Goal: Task Accomplishment & Management: Manage account settings

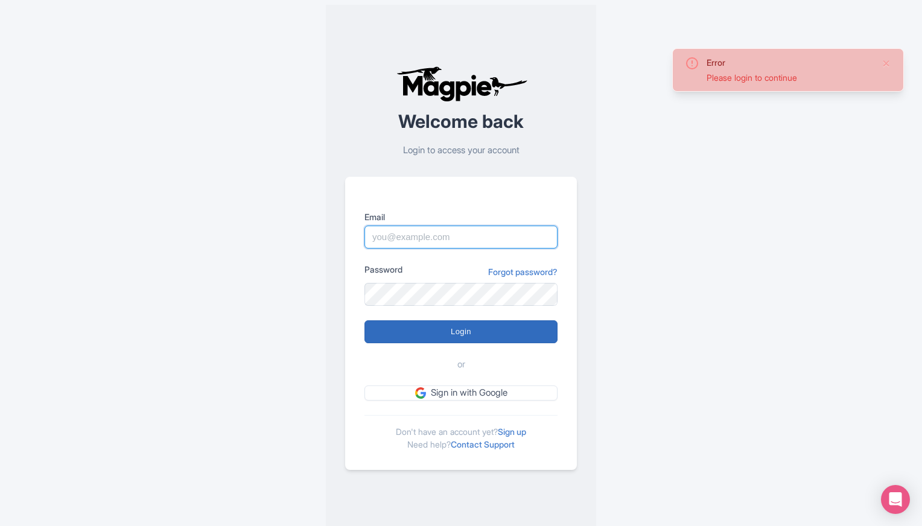
type input "outdooradventures@usa.com"
click at [454, 336] on input "Login" at bounding box center [460, 331] width 193 height 23
type input "Logging in..."
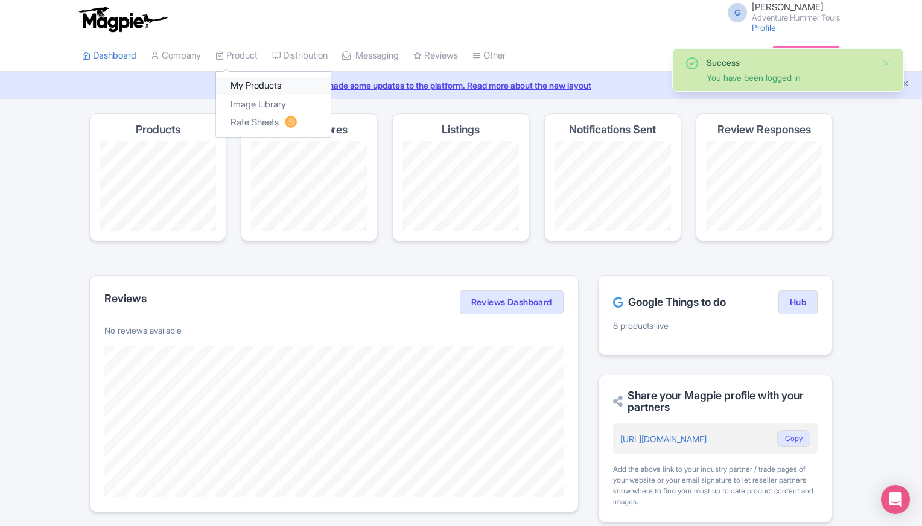
click at [247, 90] on link "My Products" at bounding box center [273, 86] width 115 height 19
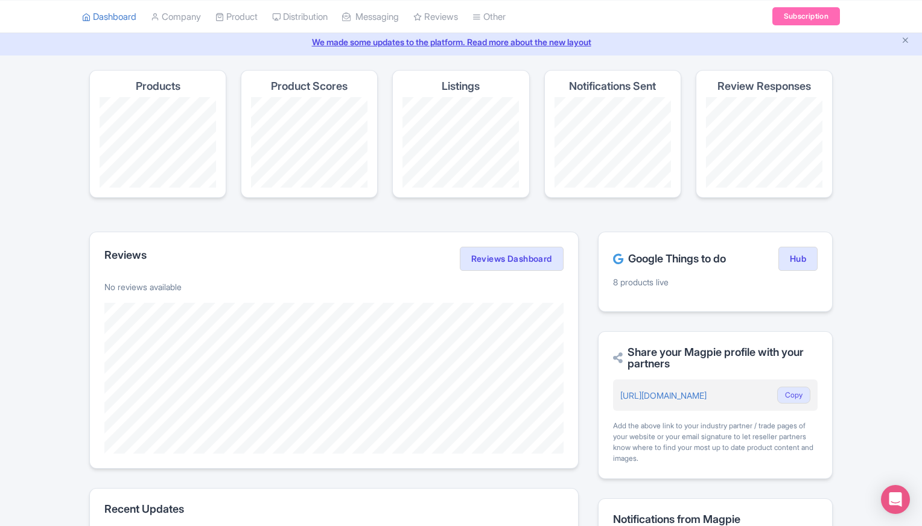
scroll to position [181, 0]
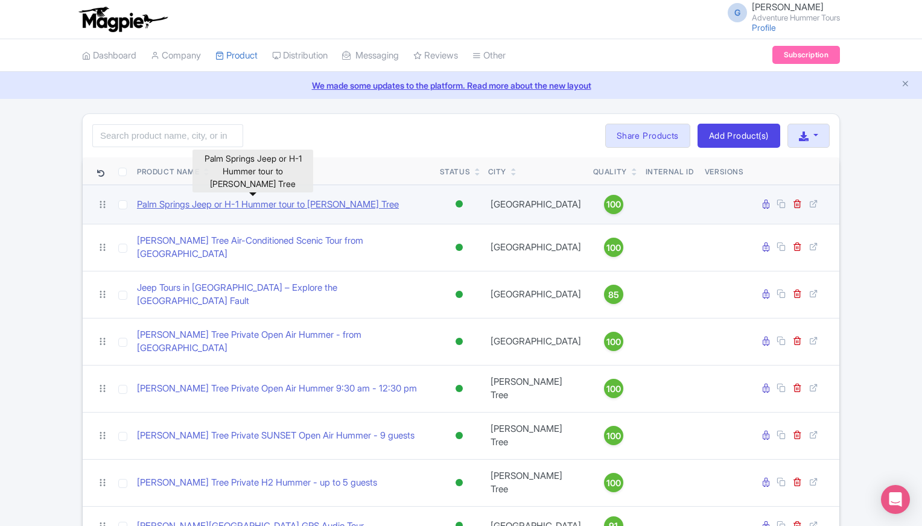
click at [258, 205] on link "Palm Springs Jeep or H-1 Hummer tour to Joshua Tree" at bounding box center [268, 205] width 262 height 14
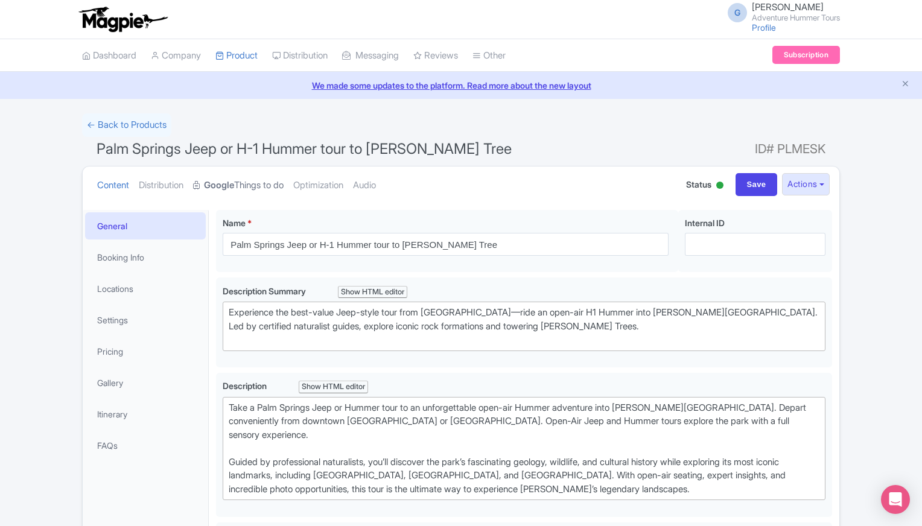
click at [258, 186] on link "Google Things to do" at bounding box center [238, 185] width 90 height 38
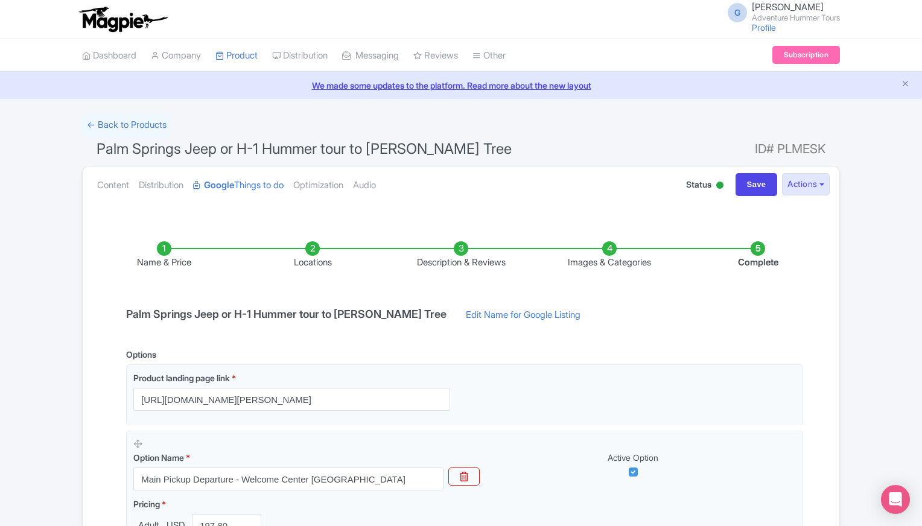
click at [607, 256] on li "Images & Categories" at bounding box center [609, 255] width 148 height 28
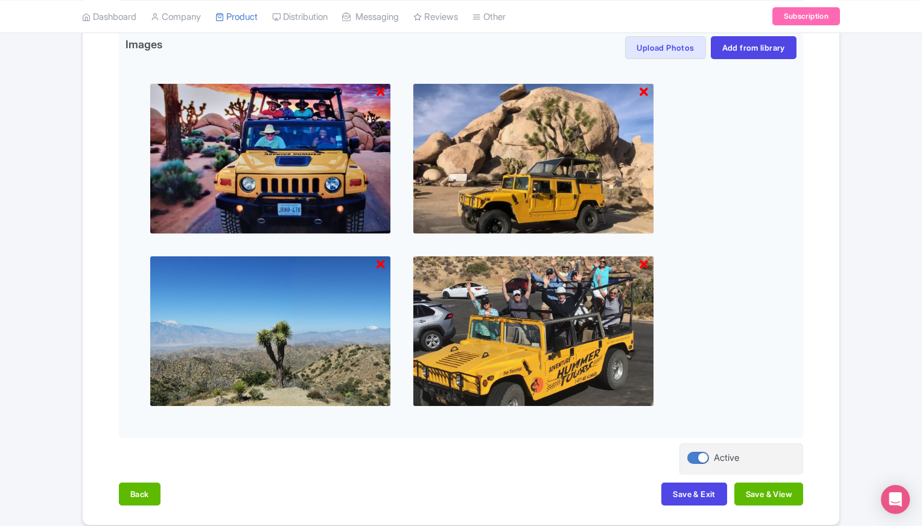
scroll to position [829, 0]
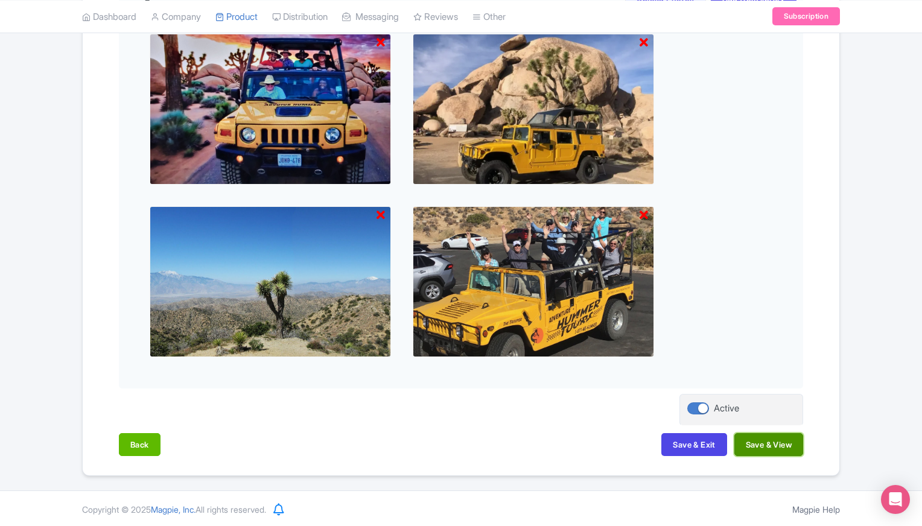
click at [779, 447] on button "Save & View" at bounding box center [768, 444] width 69 height 23
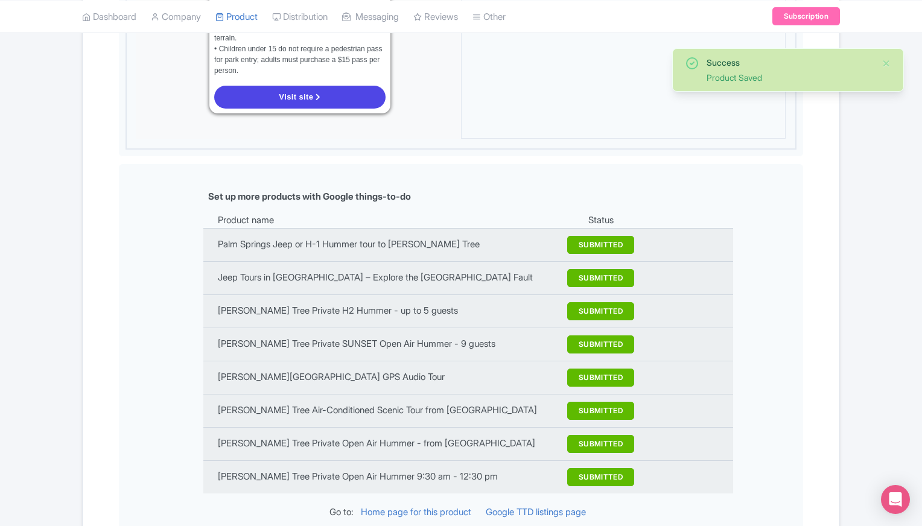
scroll to position [1312, 0]
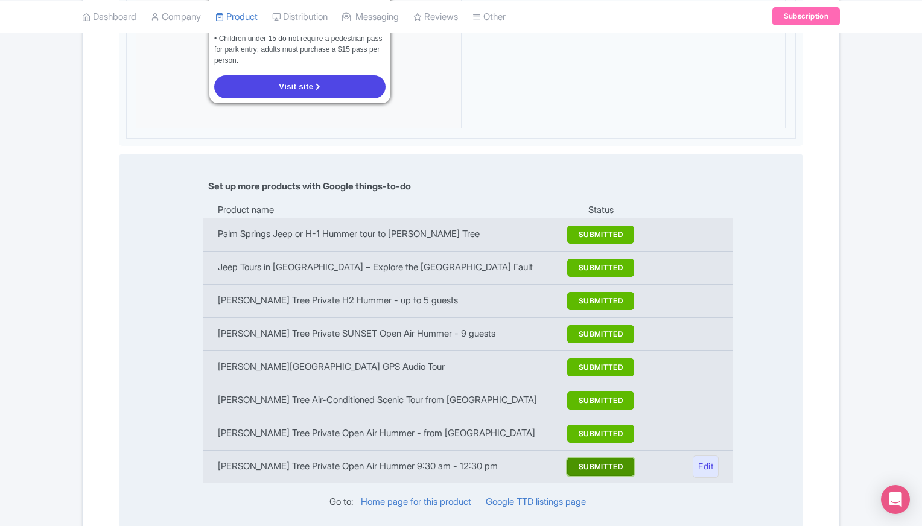
click at [601, 458] on button "SUBMITTED" at bounding box center [600, 467] width 67 height 18
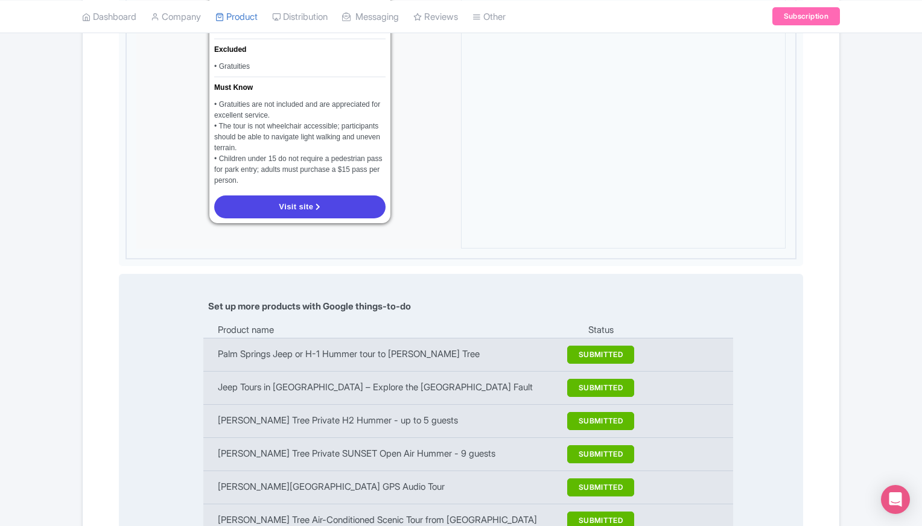
scroll to position [1191, 0]
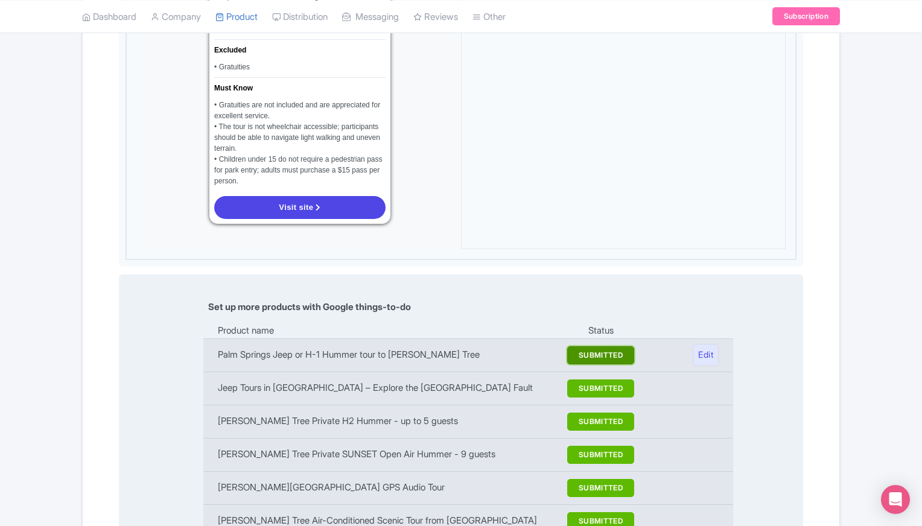
click at [598, 346] on button "SUBMITTED" at bounding box center [600, 355] width 67 height 18
click at [707, 344] on link "Edit" at bounding box center [705, 355] width 26 height 22
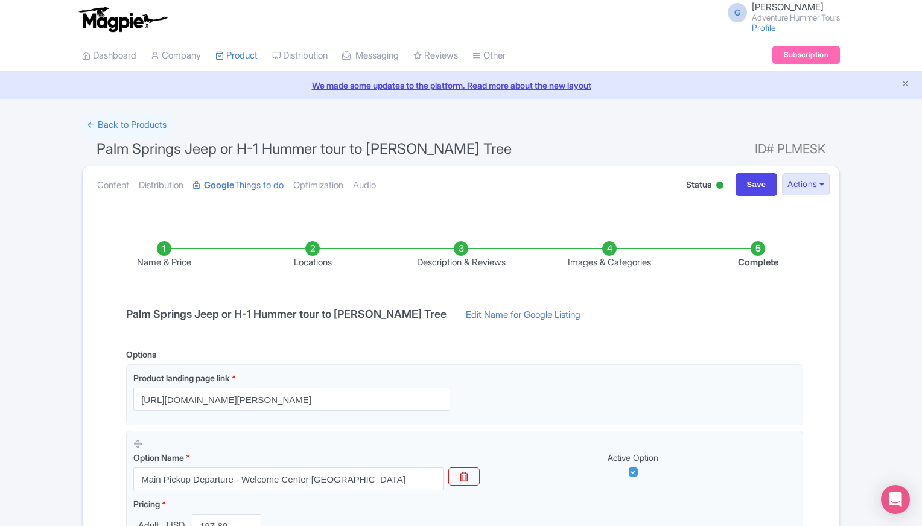
click at [609, 255] on li "Images & Categories" at bounding box center [609, 255] width 148 height 28
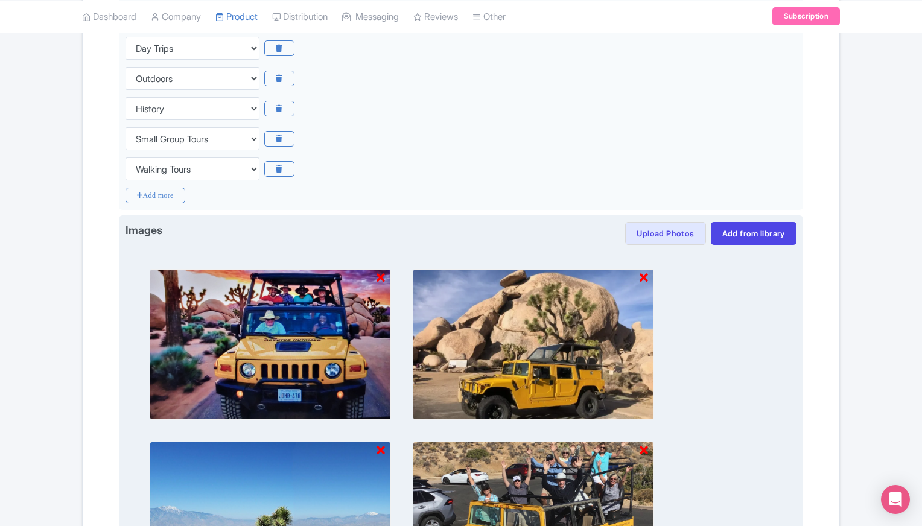
scroll to position [588, 0]
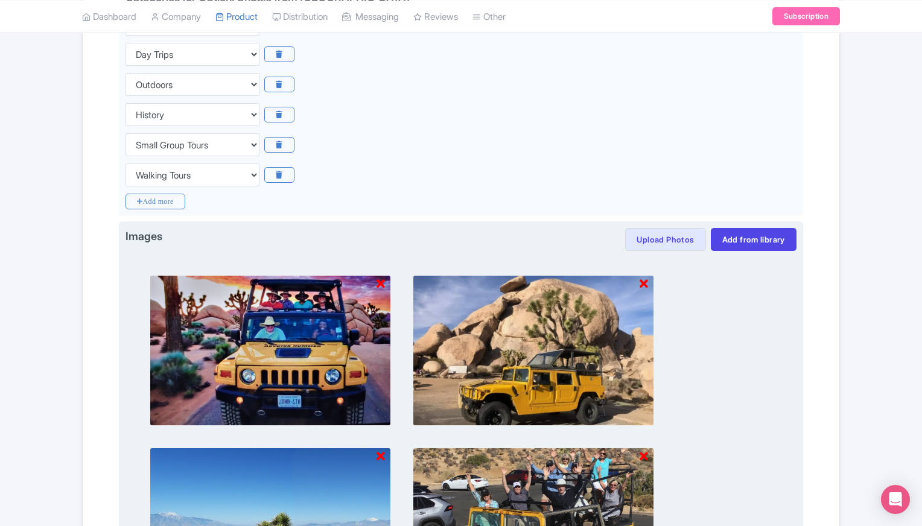
click at [554, 340] on img at bounding box center [533, 350] width 241 height 151
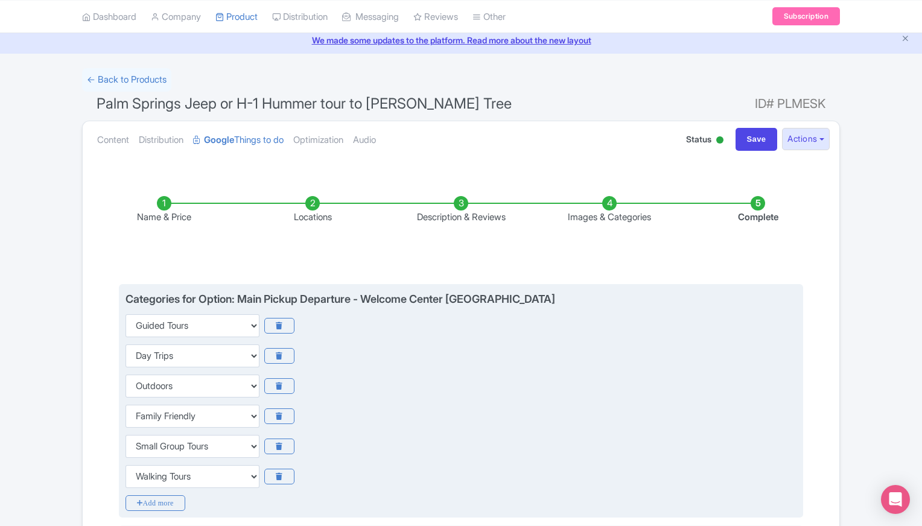
scroll to position [0, 0]
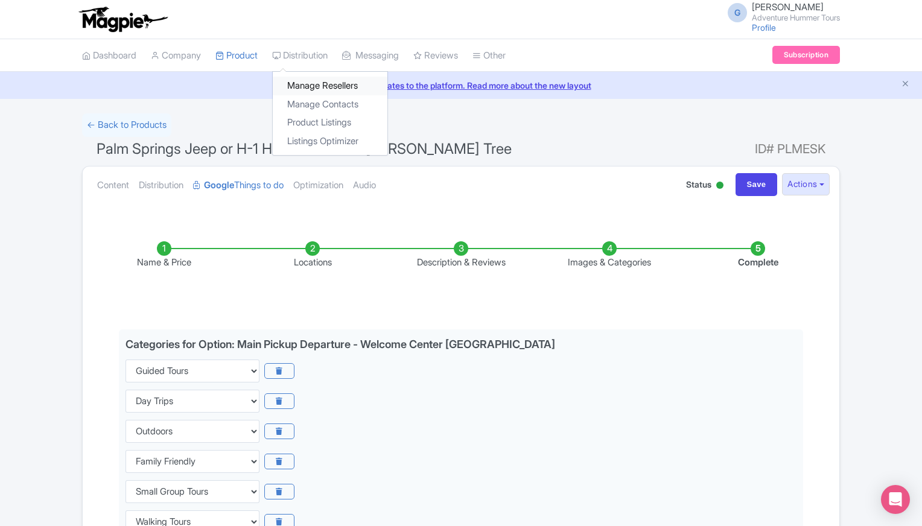
click at [309, 88] on link "Manage Resellers" at bounding box center [330, 86] width 115 height 19
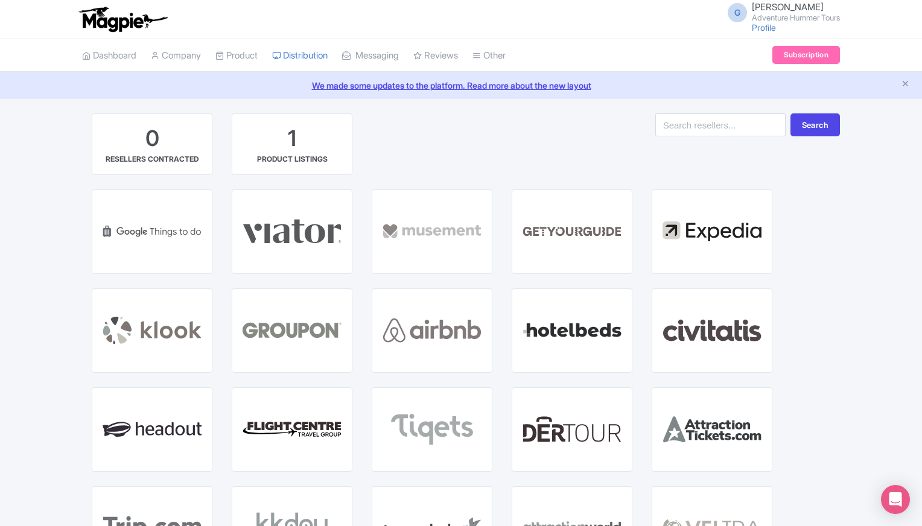
click at [839, 291] on div "GET STARTED WITH GOOGLE THINGS TO DO GET STARTED WITH VIATOR GET STARTED WITH M…" at bounding box center [460, 485] width 757 height 593
click at [0, 6] on div "G [PERSON_NAME] Adventure Hummer Tours Profile Users Settings Sign out" at bounding box center [461, 19] width 922 height 39
